Goal: Information Seeking & Learning: Find contact information

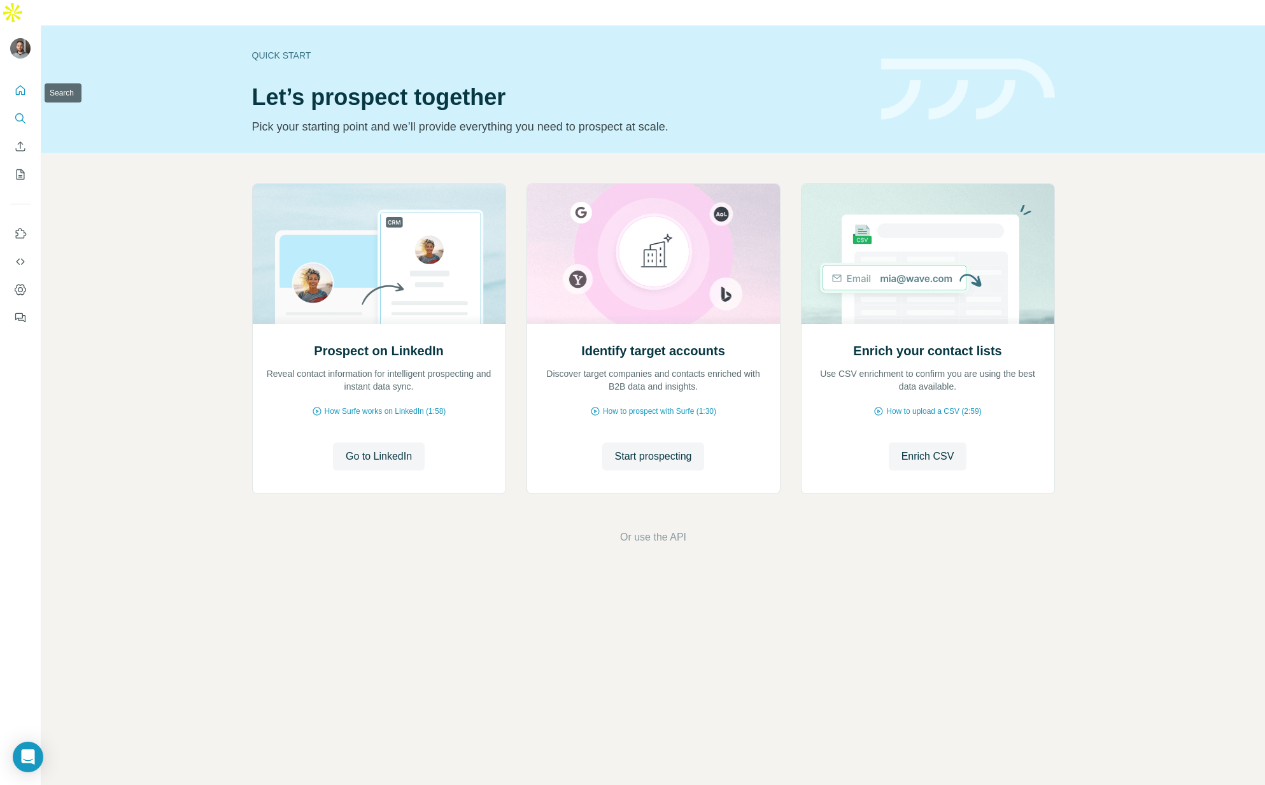
click at [20, 112] on icon "Search" at bounding box center [20, 118] width 13 height 13
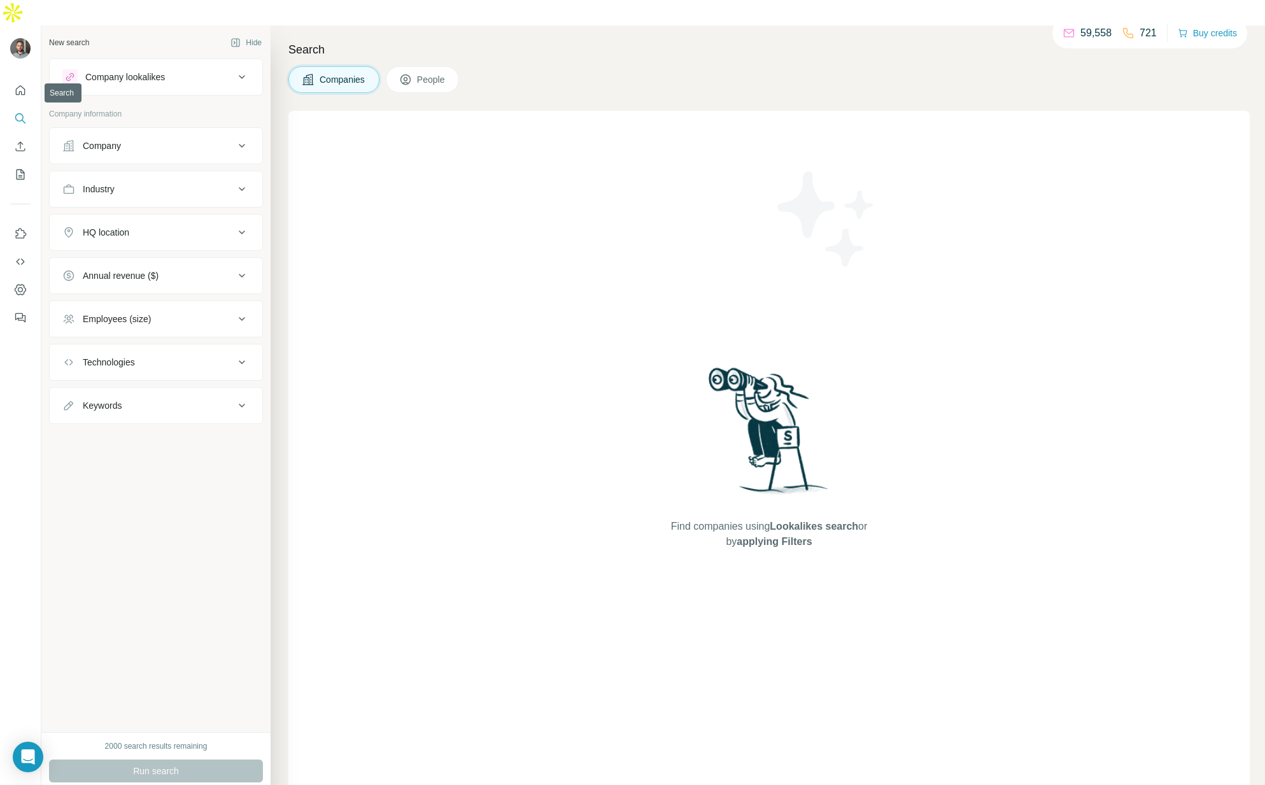
click at [23, 112] on icon "Search" at bounding box center [20, 118] width 13 height 13
click at [21, 227] on icon "Use Surfe on LinkedIn" at bounding box center [20, 233] width 13 height 13
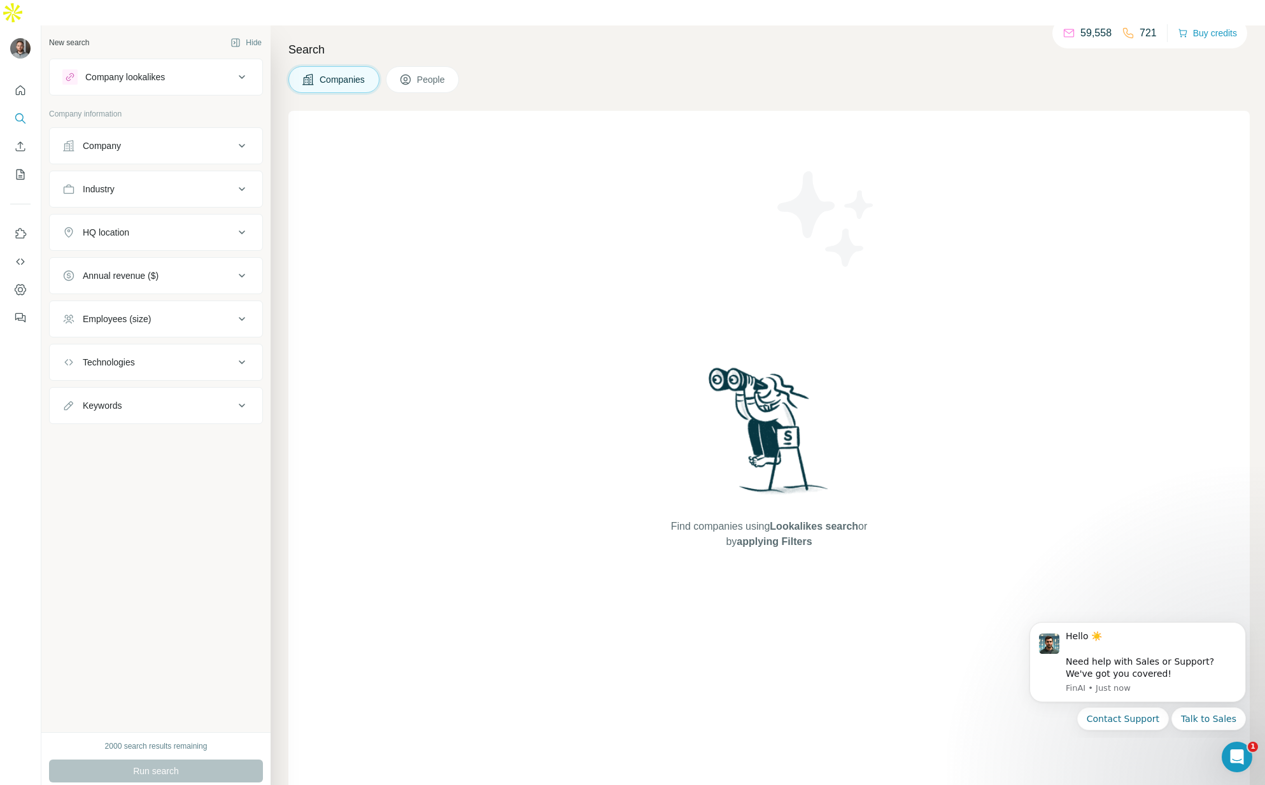
click at [139, 139] on div "Company" at bounding box center [148, 145] width 172 height 13
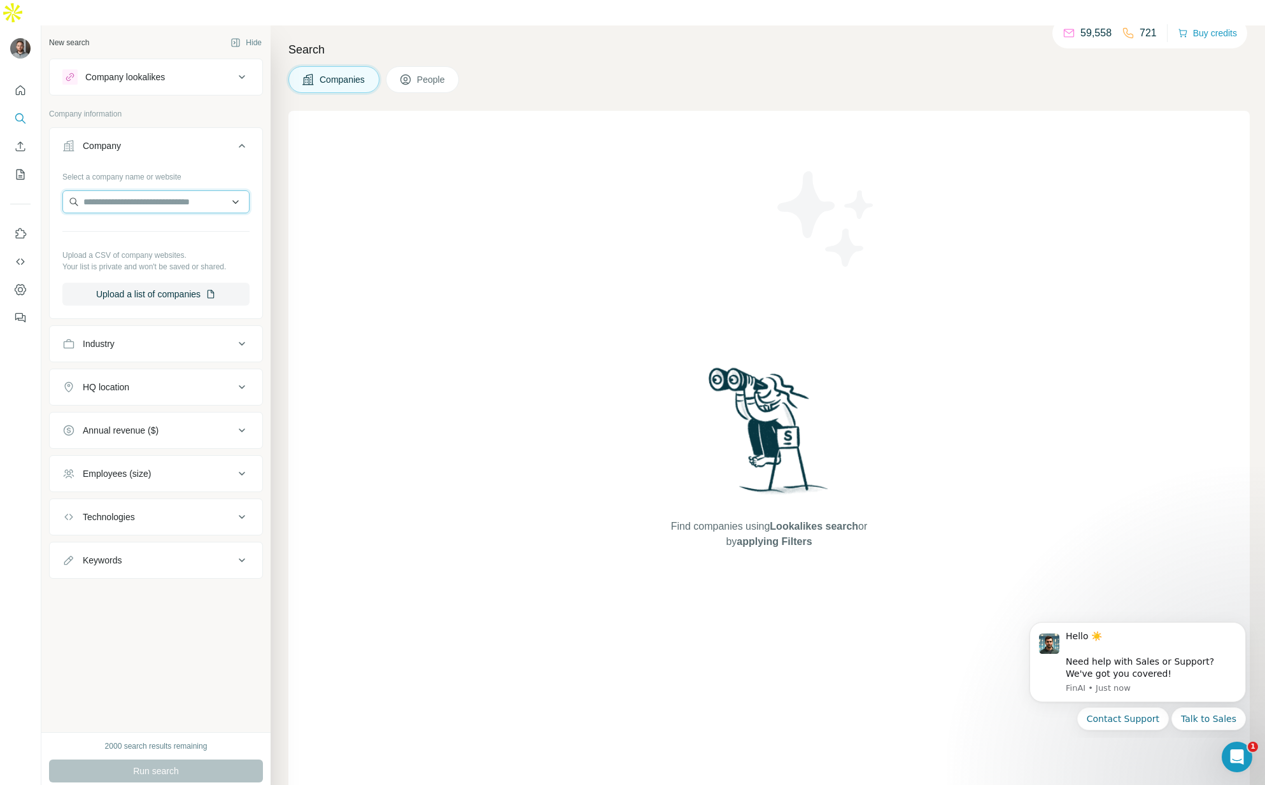
click at [134, 190] on input "text" at bounding box center [155, 201] width 187 height 23
type input "*********"
click at [138, 207] on p "Norstella" at bounding box center [129, 205] width 61 height 13
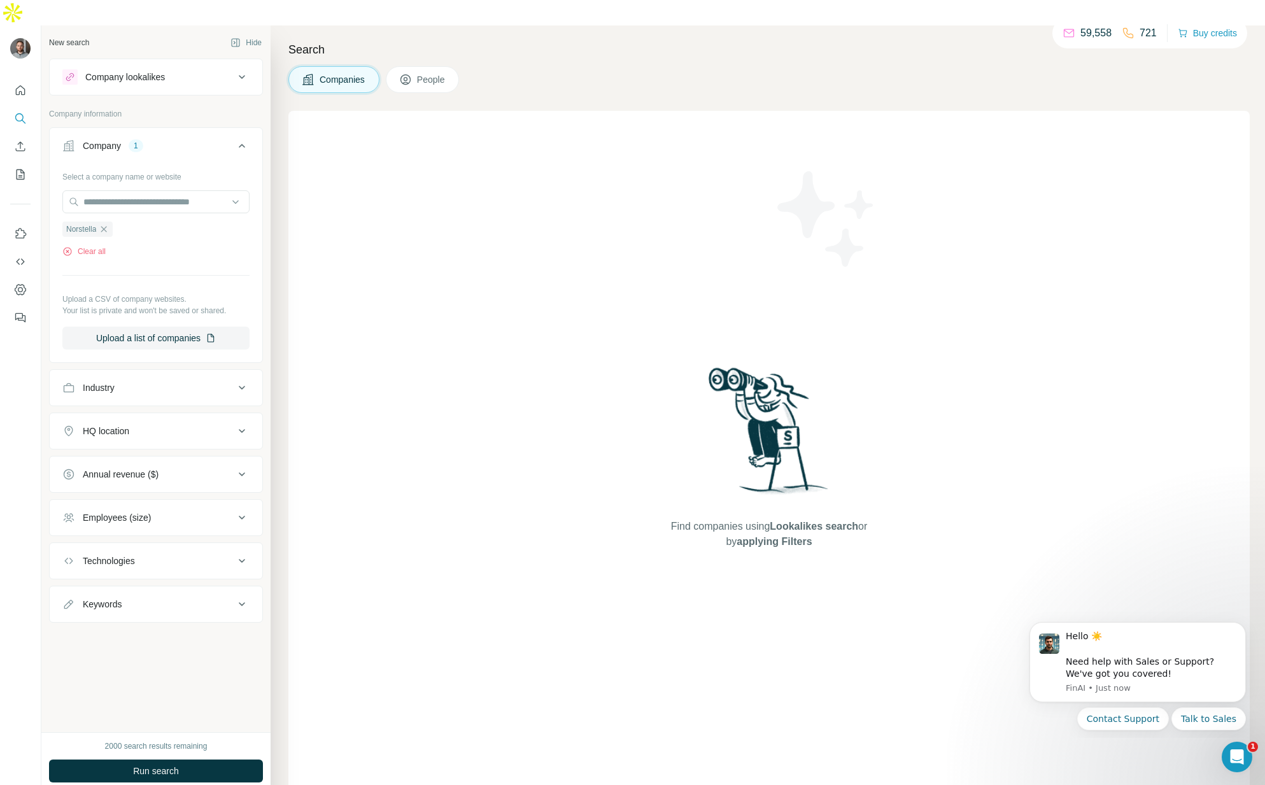
click at [145, 765] on span "Run search" at bounding box center [156, 771] width 46 height 13
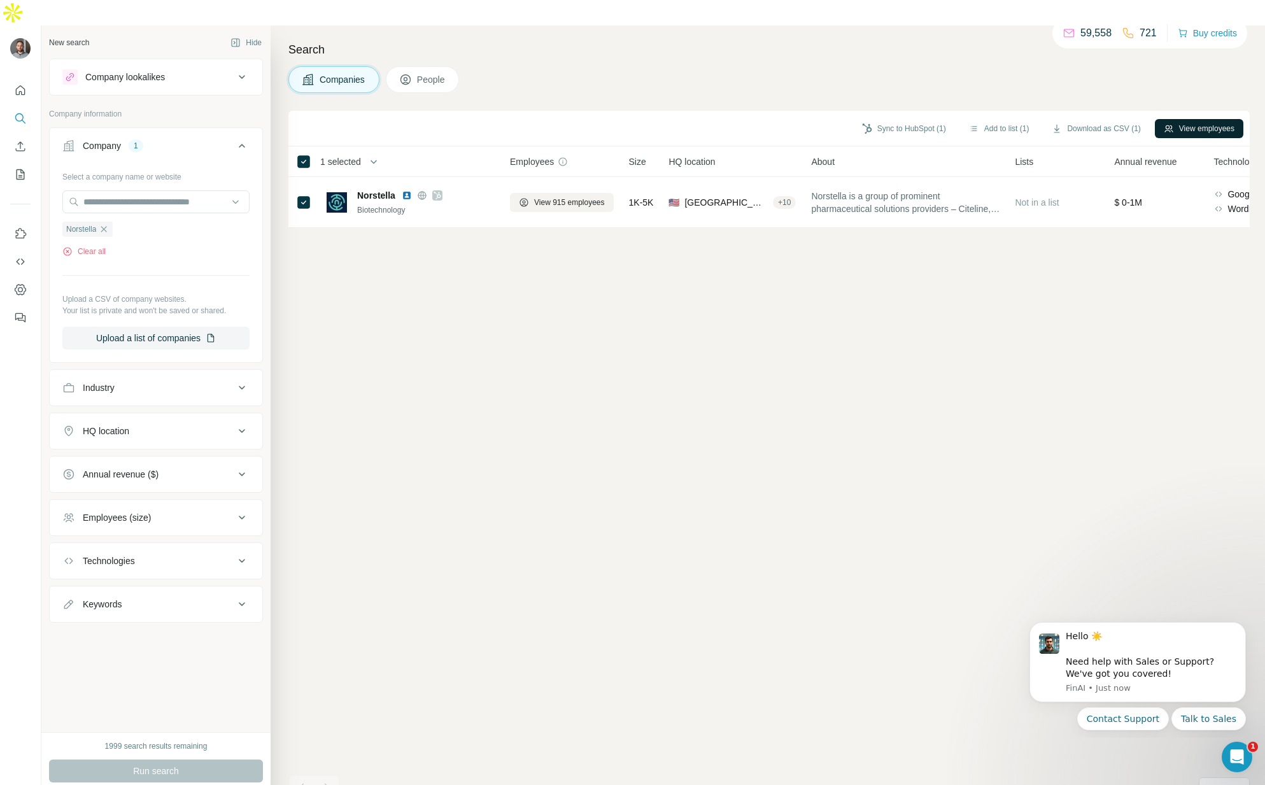
click at [1182, 119] on button "View employees" at bounding box center [1199, 128] width 89 height 19
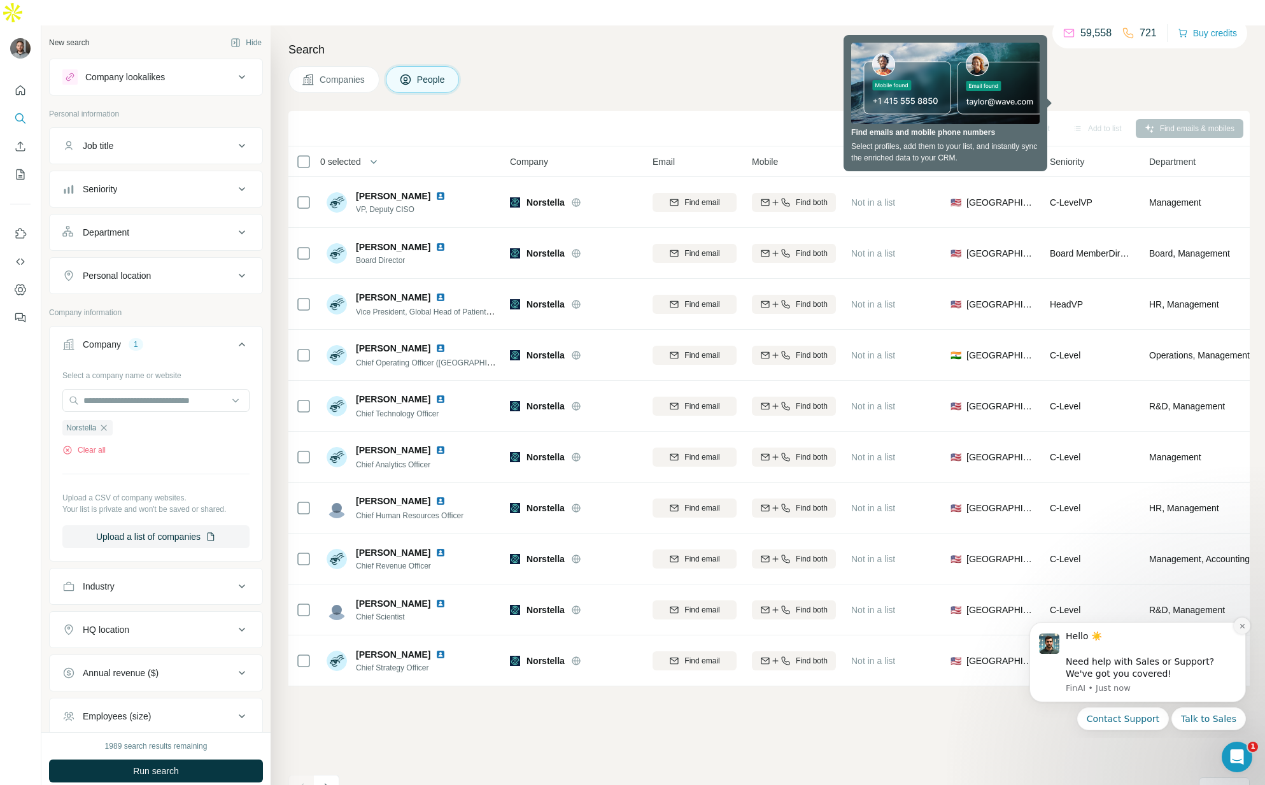
click at [1246, 623] on icon "Dismiss notification" at bounding box center [1242, 626] width 7 height 7
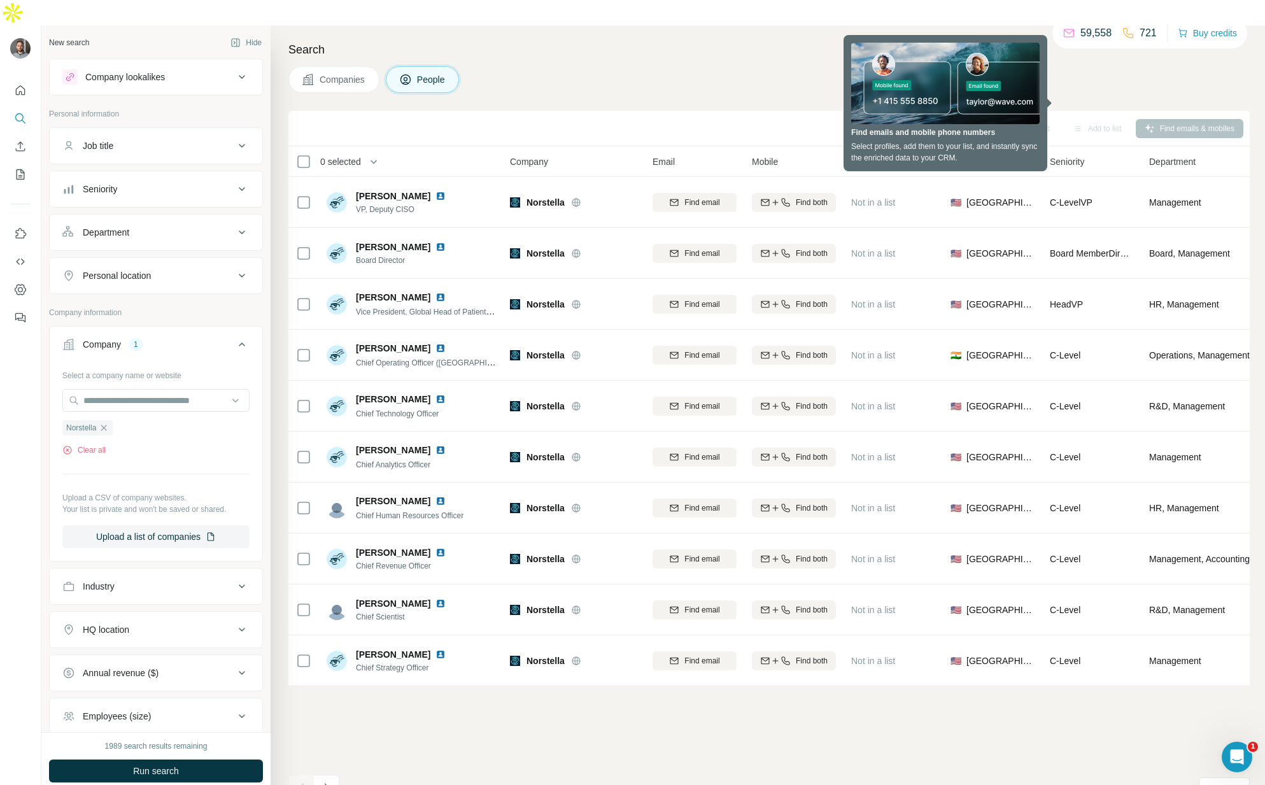
click at [815, 41] on h4 "Search" at bounding box center [769, 50] width 962 height 18
click at [1082, 80] on div "Search Companies People Sync to HubSpot Add to list Find emails & mobiles 0 sel…" at bounding box center [768, 417] width 995 height 785
click at [1073, 80] on div "Search Companies People Sync to HubSpot Add to list Find emails & mobiles 0 sel…" at bounding box center [768, 417] width 995 height 785
click at [1073, 81] on div "Search Companies People Sync to HubSpot Add to list Find emails & mobiles 0 sel…" at bounding box center [768, 417] width 995 height 785
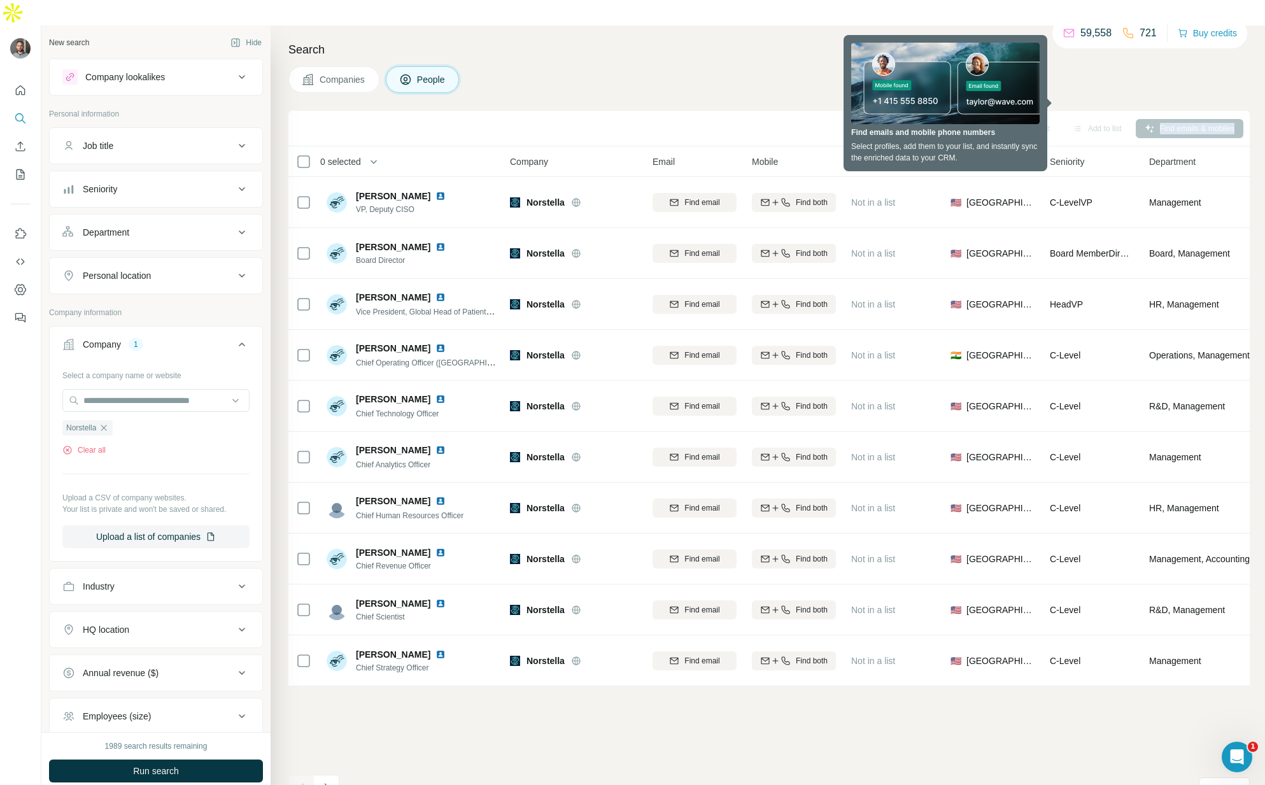
click at [1073, 81] on div "Search Companies People Sync to HubSpot Add to list Find emails & mobiles 0 sel…" at bounding box center [768, 417] width 995 height 785
click at [1071, 78] on div "Search Companies People Sync to HubSpot Add to list Find emails & mobiles 0 sel…" at bounding box center [768, 417] width 995 height 785
click at [1055, 73] on div "Search Companies People Sync to HubSpot Add to list Find emails & mobiles 0 sel…" at bounding box center [768, 417] width 995 height 785
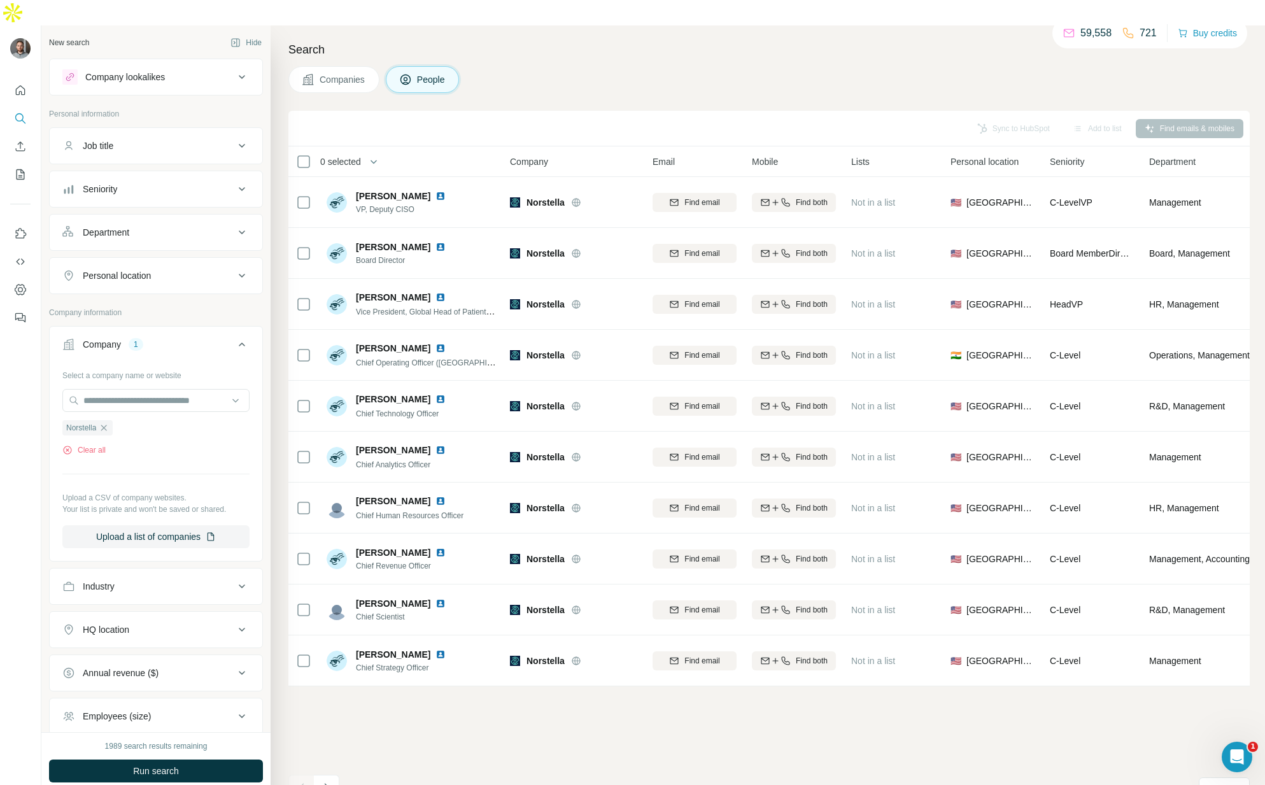
click at [173, 217] on button "Department" at bounding box center [156, 232] width 213 height 31
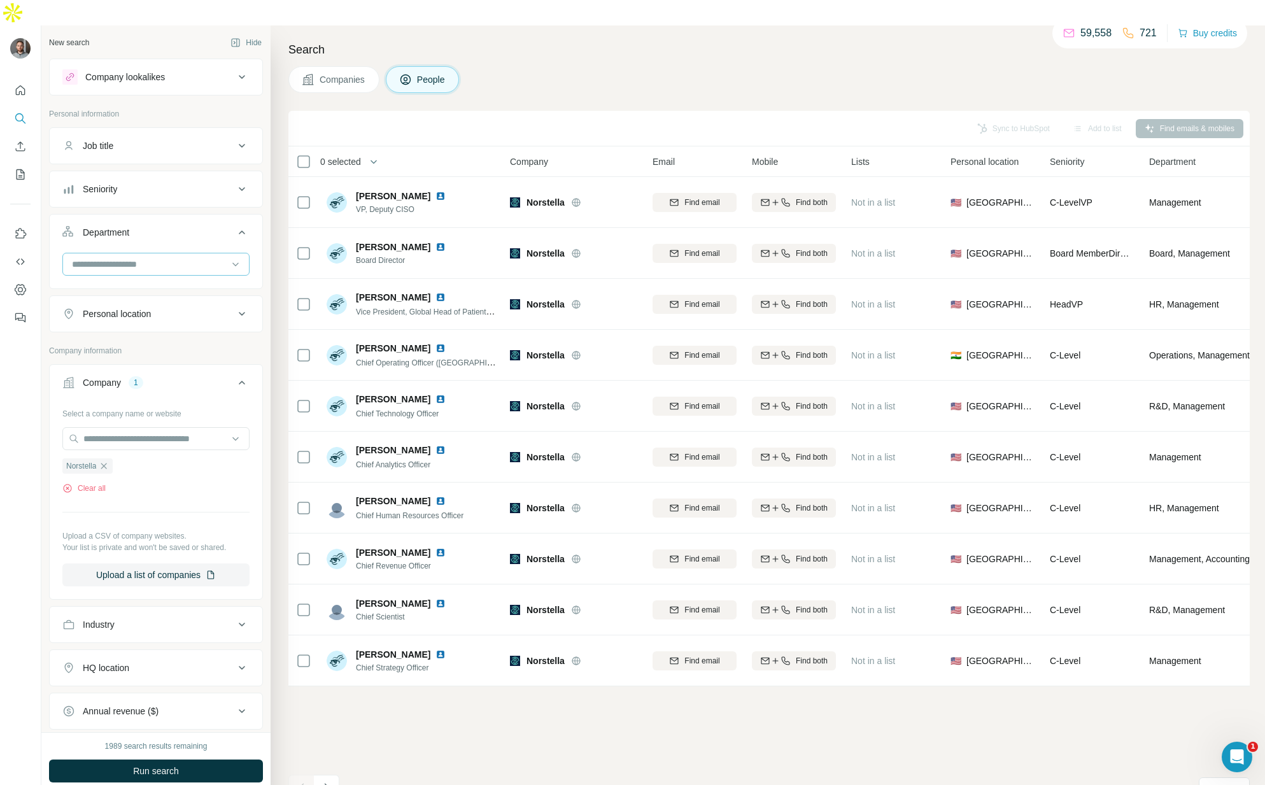
click at [174, 257] on input at bounding box center [149, 264] width 157 height 14
type input "*******"
click at [160, 277] on div "Procurement" at bounding box center [151, 267] width 171 height 23
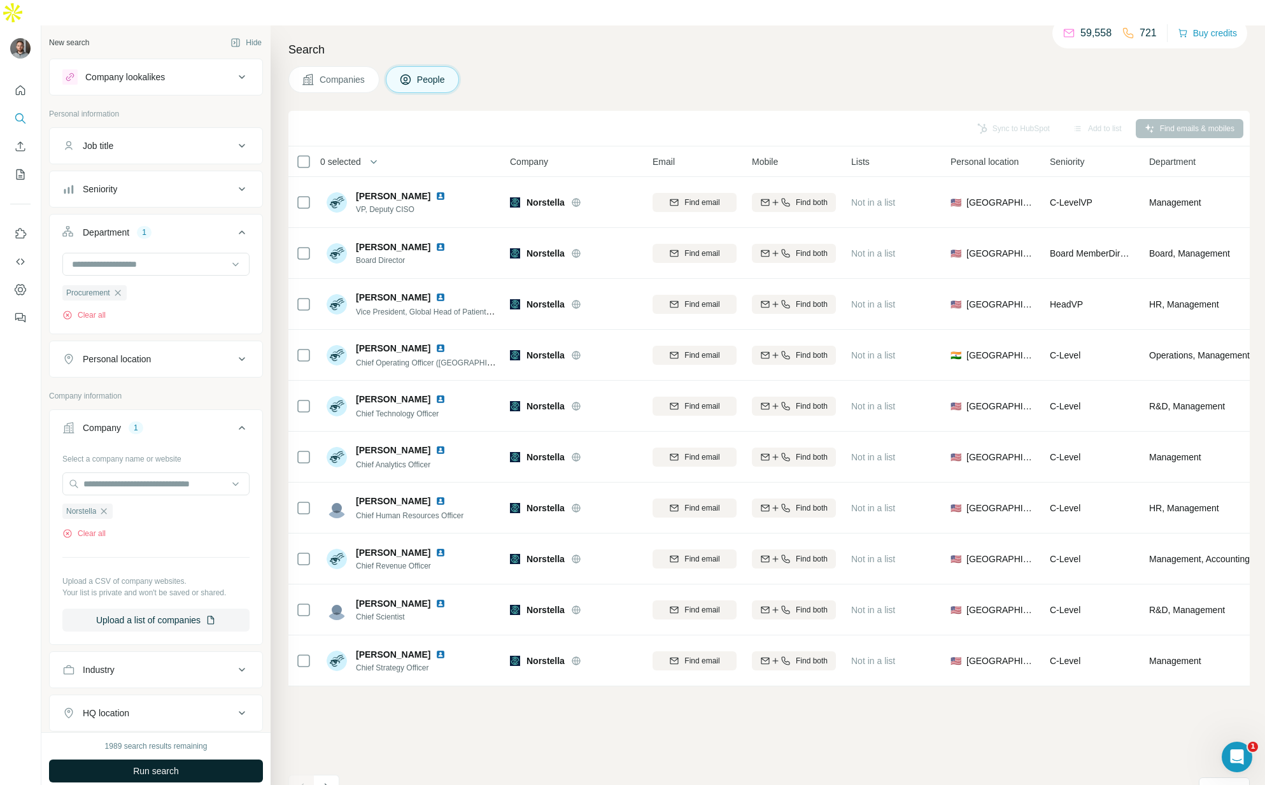
click at [121, 760] on button "Run search" at bounding box center [156, 771] width 214 height 23
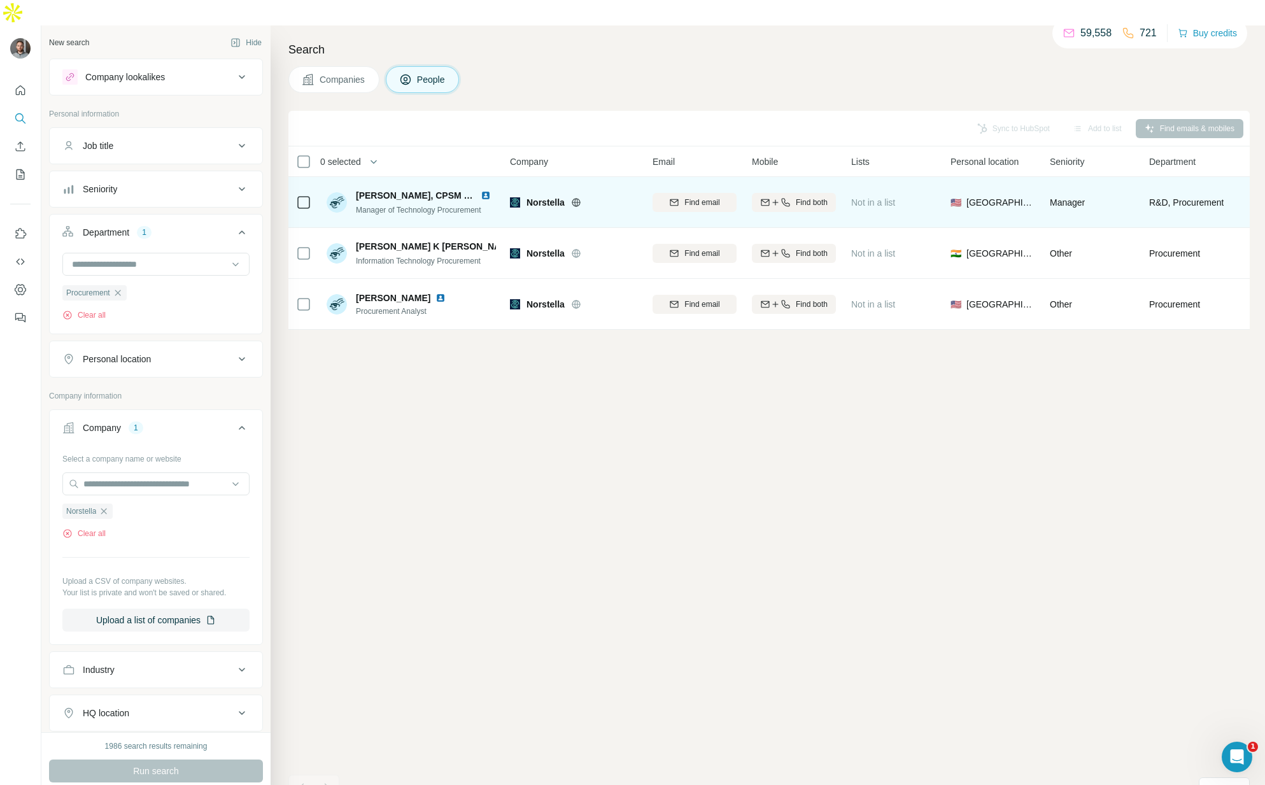
click at [411, 190] on span "[PERSON_NAME], CPSM - CPSD" at bounding box center [425, 195] width 138 height 10
click at [357, 190] on span "[PERSON_NAME], CPSM - CPSD" at bounding box center [425, 195] width 138 height 10
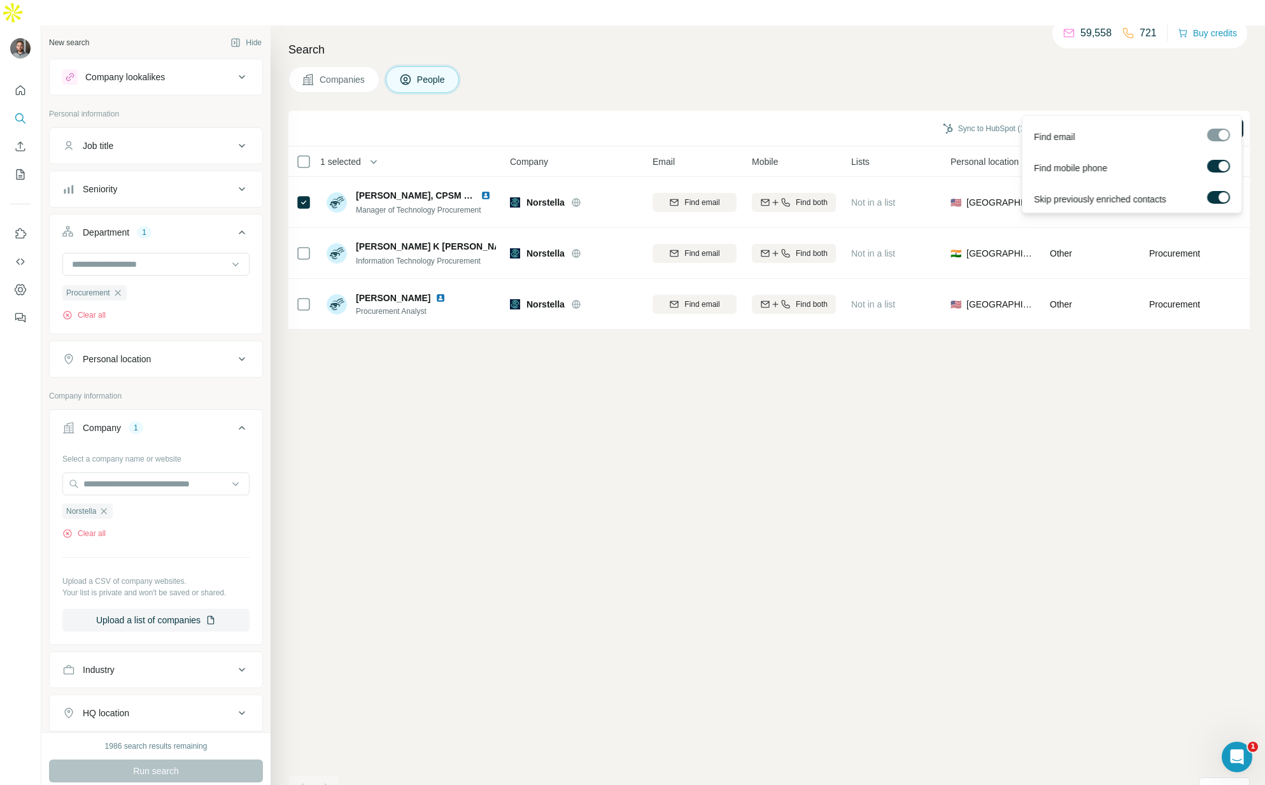
click at [1180, 119] on button "Find emails & mobiles (1)" at bounding box center [1184, 128] width 119 height 19
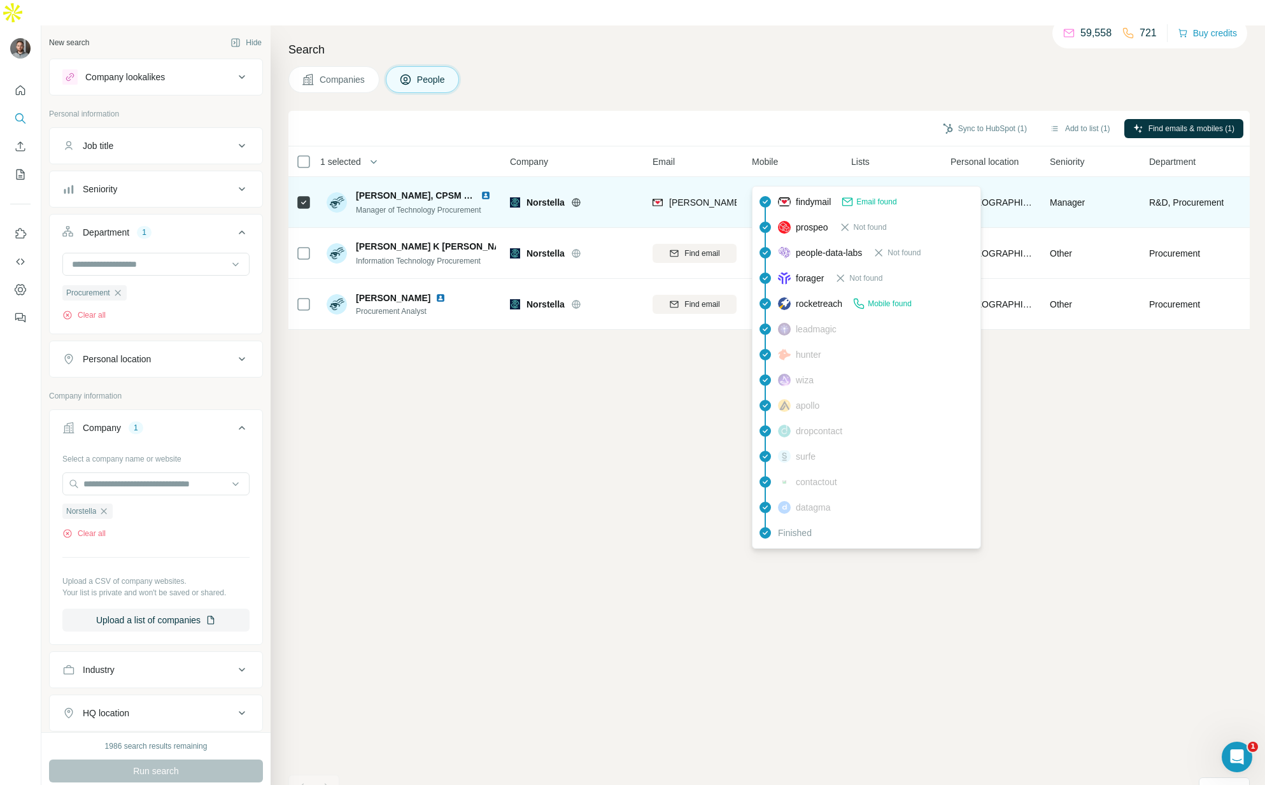
click at [808, 197] on span "5037589298" at bounding box center [794, 202] width 50 height 10
click at [794, 197] on span "5037589298" at bounding box center [794, 202] width 50 height 10
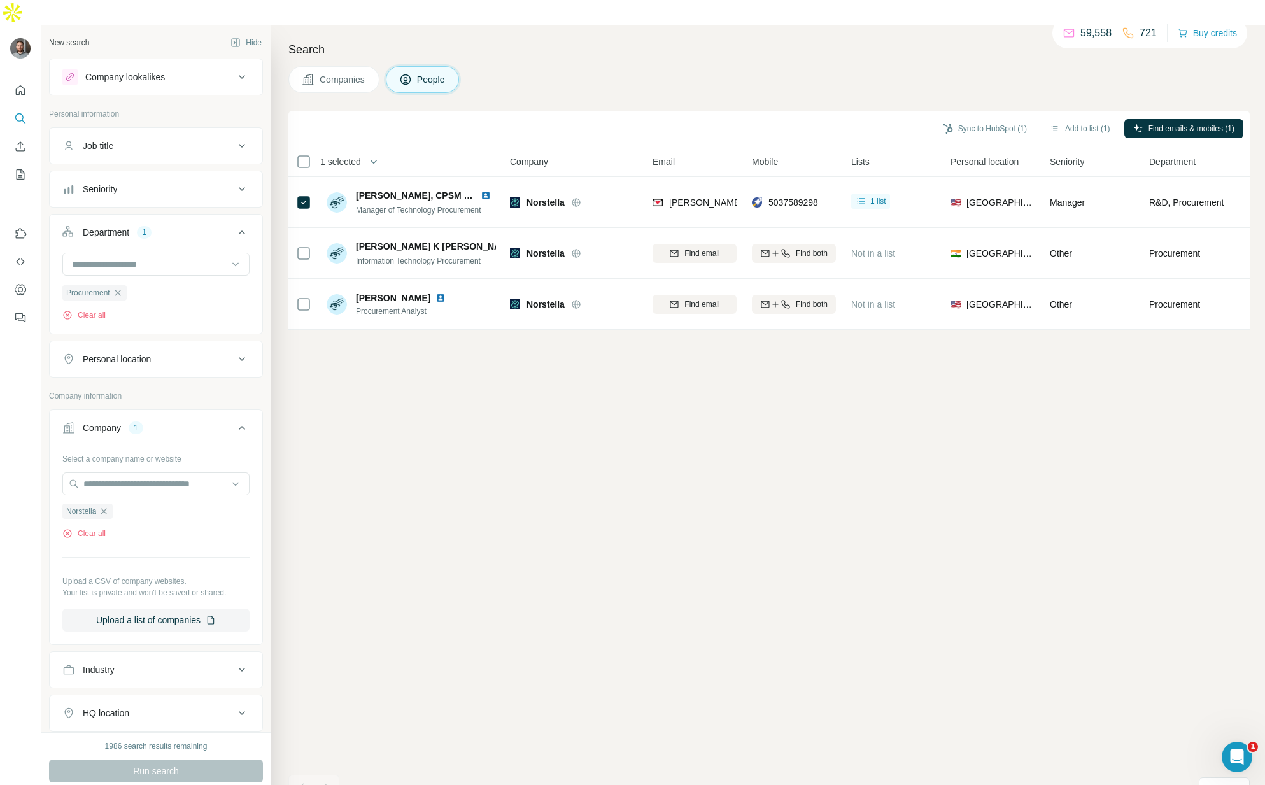
click at [1044, 425] on div "Sync to HubSpot (1) Add to list (1) Find emails & mobiles (1) 1 selected People…" at bounding box center [769, 461] width 962 height 700
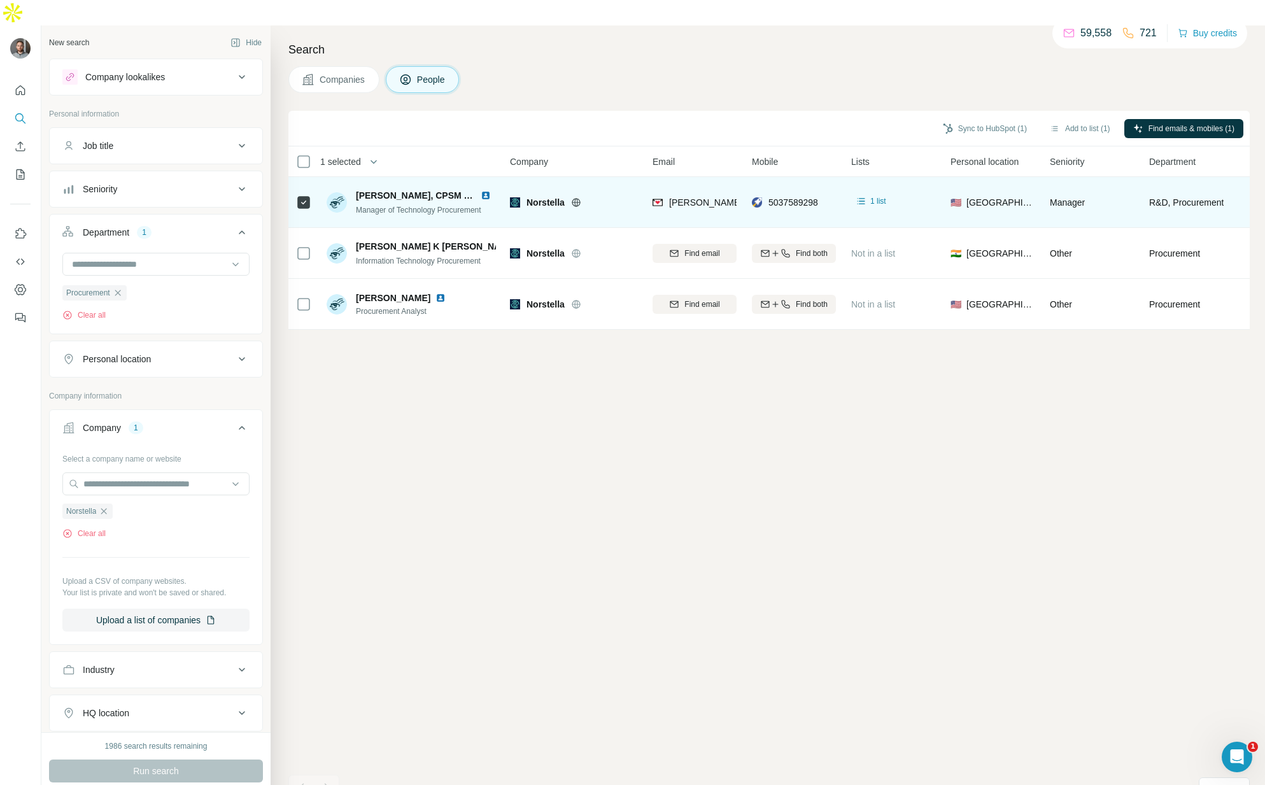
click at [883, 194] on div "1 list" at bounding box center [870, 204] width 39 height 20
